Goal: Find specific page/section: Find specific page/section

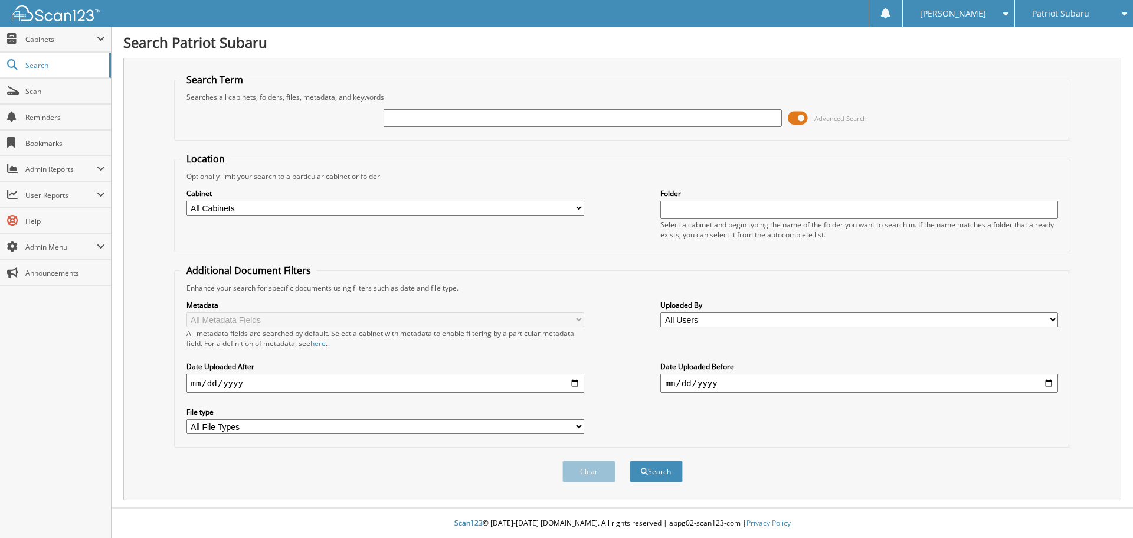
click at [444, 122] on input "text" at bounding box center [583, 118] width 398 height 18
type input "[PERSON_NAME]"
click at [670, 475] on button "Search" at bounding box center [656, 471] width 53 height 22
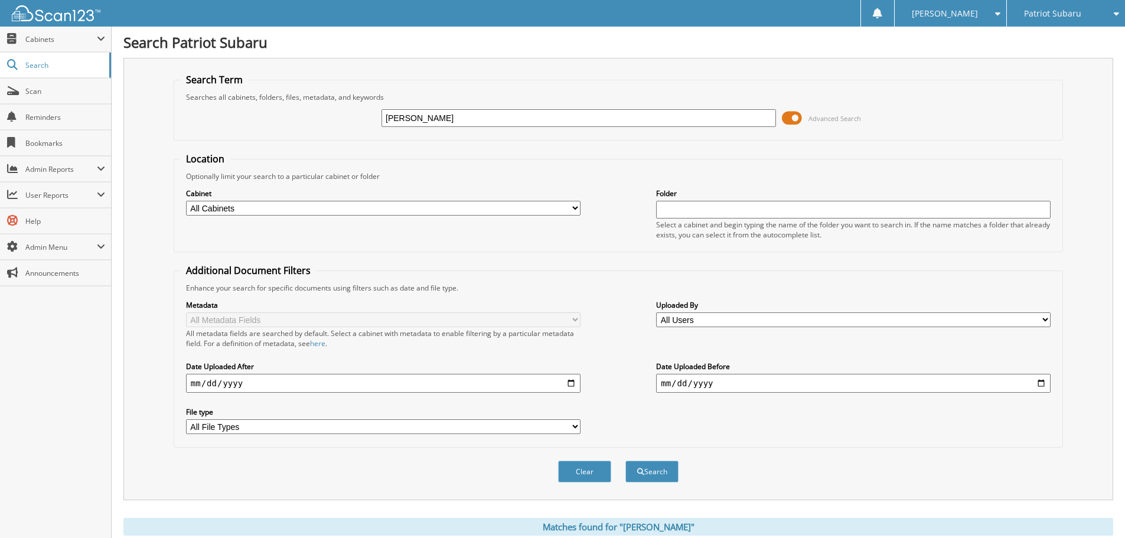
click at [792, 115] on span at bounding box center [792, 118] width 20 height 18
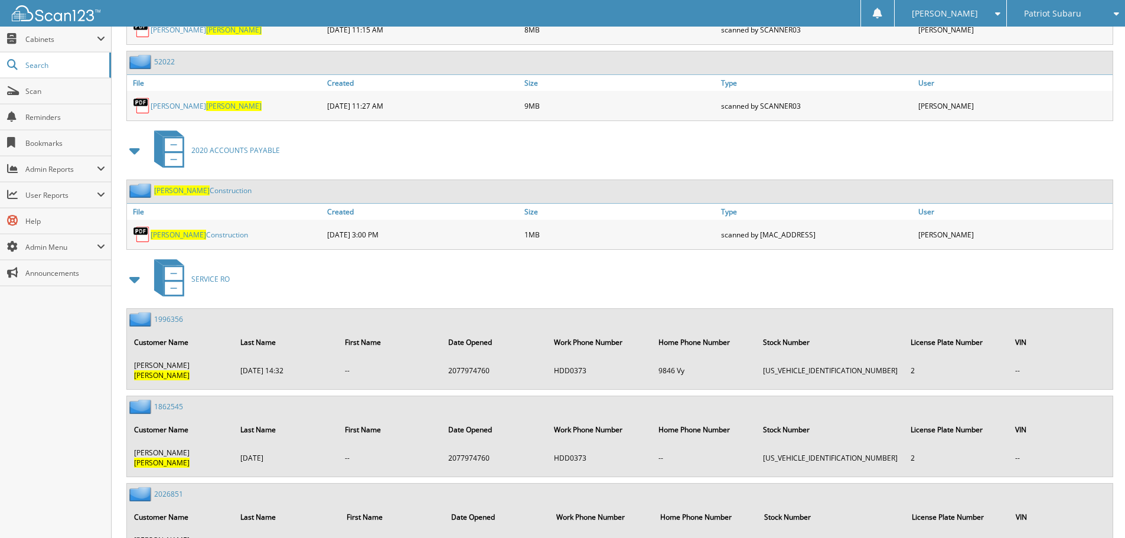
scroll to position [413, 0]
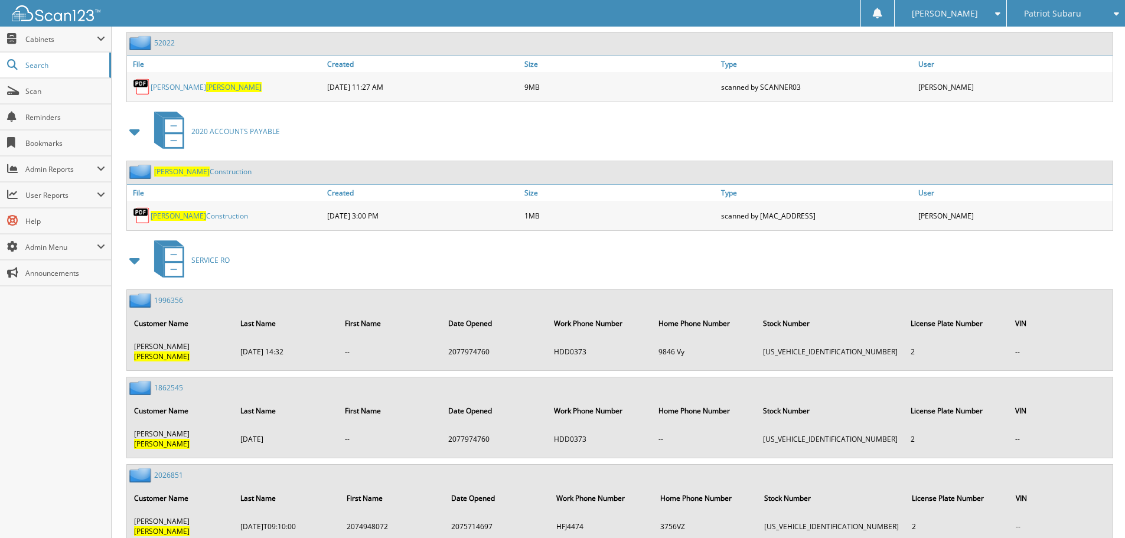
click at [161, 214] on span "[PERSON_NAME]" at bounding box center [178, 216] width 55 height 10
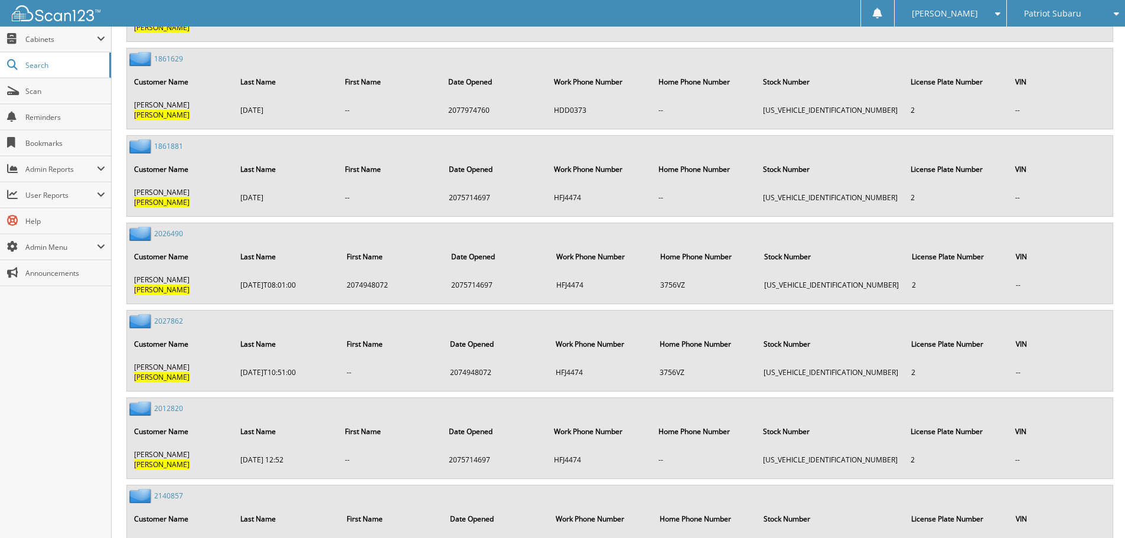
scroll to position [1432, 0]
